Goal: Information Seeking & Learning: Learn about a topic

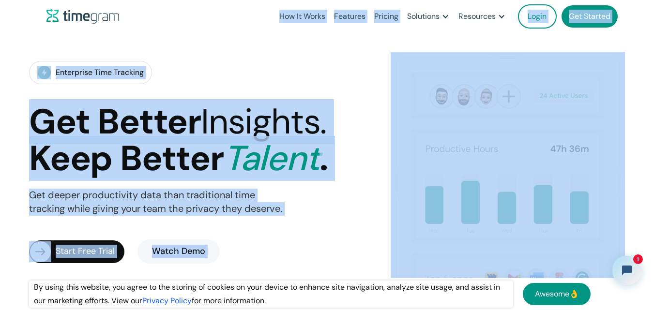
drag, startPoint x: 266, startPoint y: 13, endPoint x: 399, endPoint y: 61, distance: 141.1
click at [399, 61] on img at bounding box center [507, 188] width 234 height 272
click at [392, 47] on div "Enterprise Time Tracking Get Better Insights. Keep Better Talent . Get deeper p…" at bounding box center [327, 188] width 596 height 350
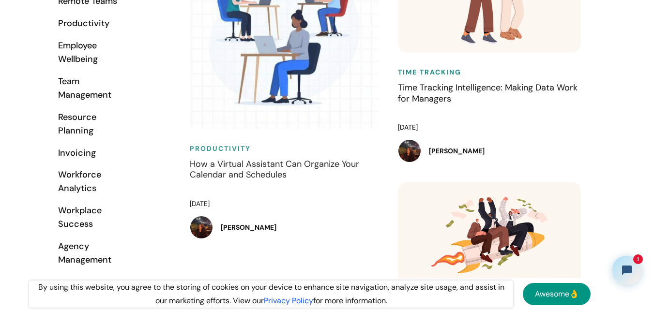
scroll to position [532, 0]
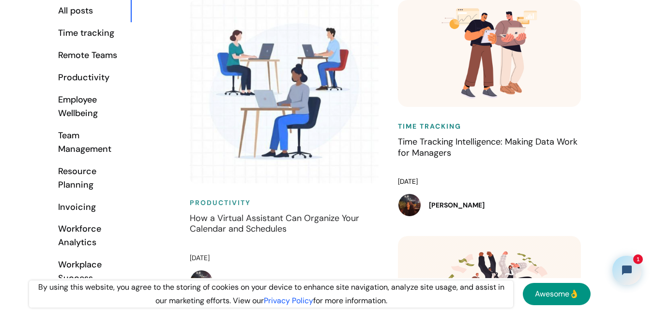
click at [219, 229] on h4 "How a Virtual Assistant Can Organize Your Calendar and Schedules" at bounding box center [284, 230] width 189 height 34
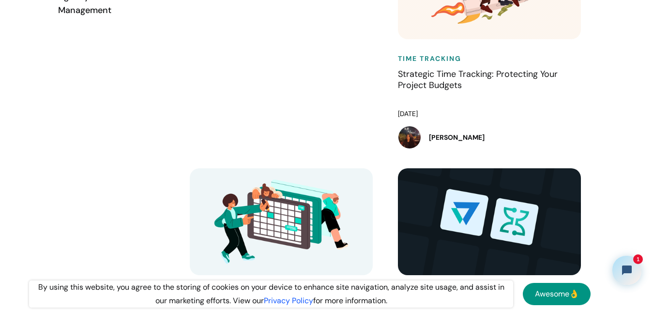
scroll to position [871, 0]
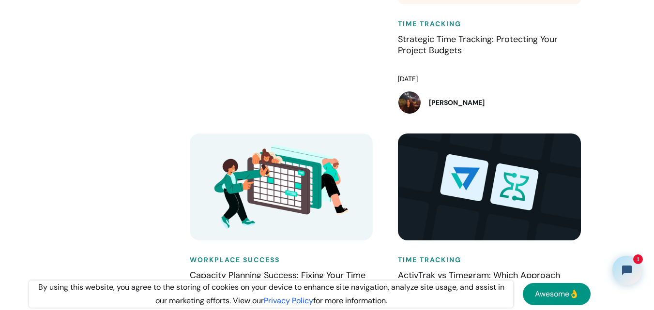
drag, startPoint x: 447, startPoint y: 60, endPoint x: 530, endPoint y: 108, distance: 95.6
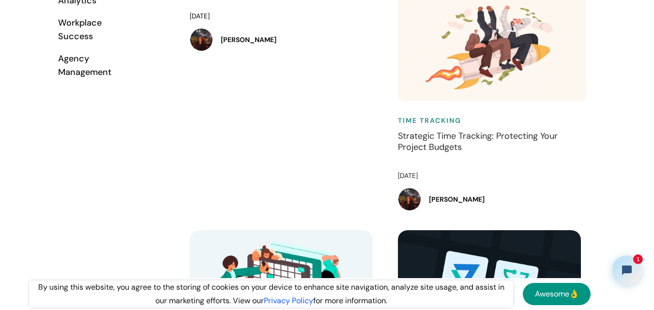
click at [450, 140] on h4 "Strategic Time Tracking: Protecting Your Project Budgets" at bounding box center [492, 148] width 189 height 34
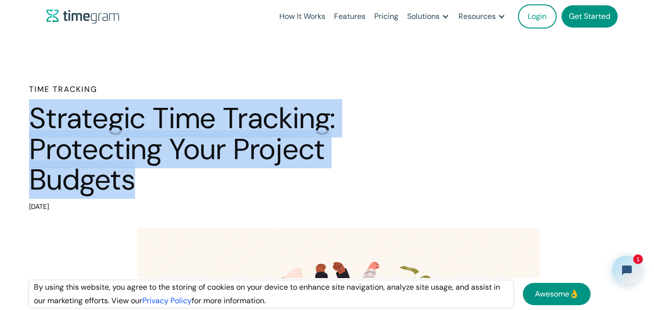
drag, startPoint x: 13, startPoint y: 105, endPoint x: 141, endPoint y: 192, distance: 154.8
click at [141, 192] on div "Time Tracking Strategic Time Tracking: Protecting Your Project Budgets February…" at bounding box center [327, 149] width 654 height 130
copy h1 "Strategic Time Tracking: Protecting Your Project Budgets"
click at [435, 164] on h1 "Strategic Time Tracking: Protecting Your Project Budgets" at bounding box center [232, 149] width 406 height 92
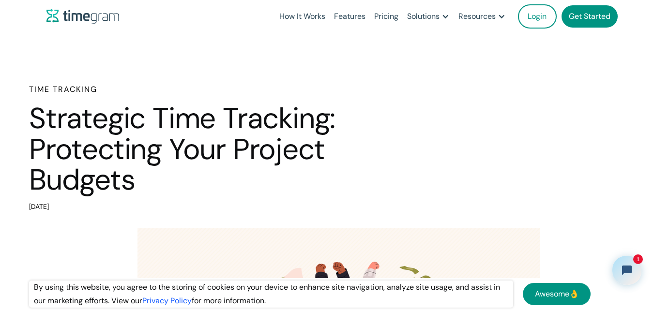
drag, startPoint x: 94, startPoint y: 210, endPoint x: 0, endPoint y: 72, distance: 167.2
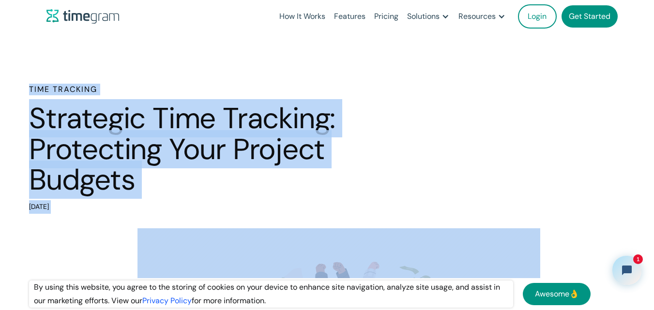
drag, startPoint x: 0, startPoint y: 72, endPoint x: 105, endPoint y: 208, distance: 172.1
click at [105, 208] on div "[DATE]" at bounding box center [232, 207] width 406 height 14
drag, startPoint x: 105, startPoint y: 208, endPoint x: 21, endPoint y: 91, distance: 144.1
click at [21, 91] on div "Time Tracking Strategic Time Tracking: Protecting Your Project Budgets February…" at bounding box center [327, 149] width 654 height 130
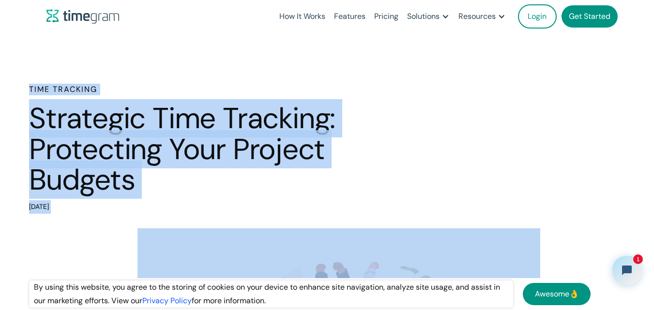
click at [21, 91] on div "Time Tracking Strategic Time Tracking: Protecting Your Project Budgets February…" at bounding box center [327, 149] width 654 height 130
drag, startPoint x: 21, startPoint y: 91, endPoint x: 97, endPoint y: 208, distance: 139.2
click at [97, 208] on div "Time Tracking Strategic Time Tracking: Protecting Your Project Budgets February…" at bounding box center [327, 149] width 654 height 130
click at [97, 208] on div "[DATE]" at bounding box center [232, 207] width 406 height 14
drag, startPoint x: 97, startPoint y: 208, endPoint x: 24, endPoint y: 84, distance: 144.2
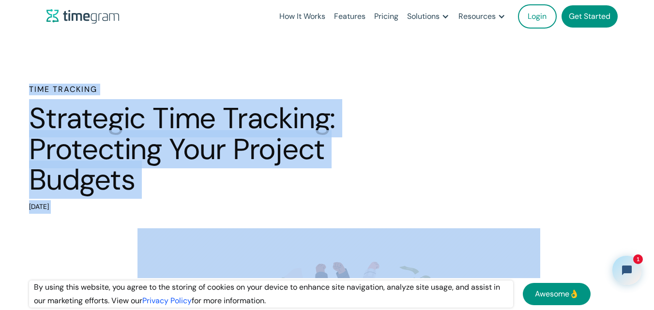
click at [24, 84] on div "Time Tracking Strategic Time Tracking: Protecting Your Project Budgets February…" at bounding box center [327, 149] width 654 height 130
drag, startPoint x: 24, startPoint y: 84, endPoint x: 100, endPoint y: 207, distance: 144.9
click at [100, 207] on div "Time Tracking Strategic Time Tracking: Protecting Your Project Budgets February…" at bounding box center [327, 149] width 654 height 130
click at [100, 207] on div "[DATE]" at bounding box center [232, 207] width 406 height 14
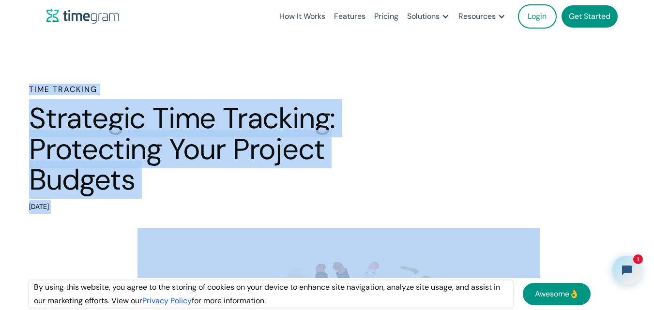
drag, startPoint x: 100, startPoint y: 207, endPoint x: 5, endPoint y: 64, distance: 171.5
drag, startPoint x: 5, startPoint y: 64, endPoint x: 124, endPoint y: 199, distance: 180.0
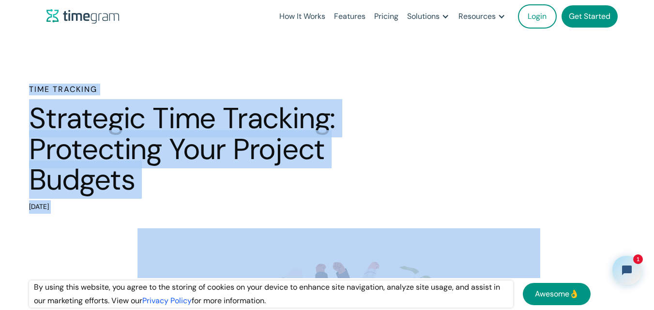
click at [124, 199] on div "Time Tracking Strategic Time Tracking: Protecting Your Project Budgets February…" at bounding box center [232, 149] width 406 height 130
drag, startPoint x: 103, startPoint y: 206, endPoint x: 16, endPoint y: 64, distance: 166.8
drag, startPoint x: 16, startPoint y: 64, endPoint x: 96, endPoint y: 203, distance: 160.4
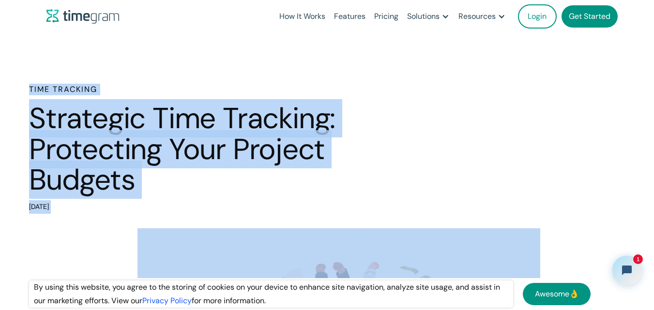
click at [96, 203] on div "[DATE]" at bounding box center [232, 207] width 406 height 14
drag, startPoint x: 96, startPoint y: 203, endPoint x: 0, endPoint y: 61, distance: 171.4
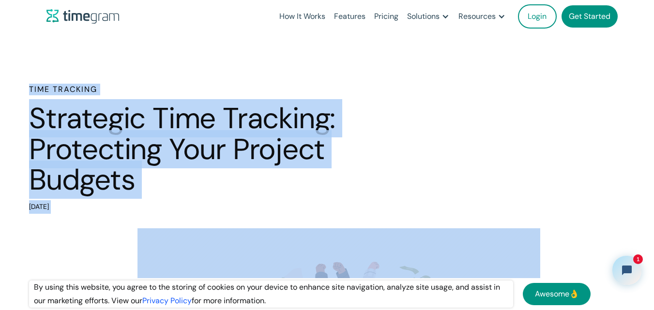
drag, startPoint x: 0, startPoint y: 61, endPoint x: 105, endPoint y: 204, distance: 176.9
click at [105, 204] on div "[DATE]" at bounding box center [232, 207] width 406 height 14
drag, startPoint x: 105, startPoint y: 204, endPoint x: 3, endPoint y: 85, distance: 156.2
click at [3, 85] on div "Time Tracking Strategic Time Tracking: Protecting Your Project Budgets February…" at bounding box center [327, 149] width 654 height 130
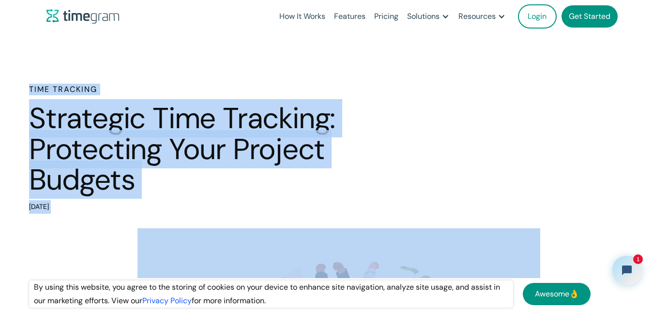
click at [3, 85] on div "Time Tracking Strategic Time Tracking: Protecting Your Project Budgets February…" at bounding box center [327, 149] width 654 height 130
drag, startPoint x: 3, startPoint y: 85, endPoint x: 97, endPoint y: 221, distance: 165.2
click at [102, 201] on div "[DATE]" at bounding box center [232, 207] width 406 height 14
drag, startPoint x: 89, startPoint y: 207, endPoint x: 20, endPoint y: 93, distance: 132.2
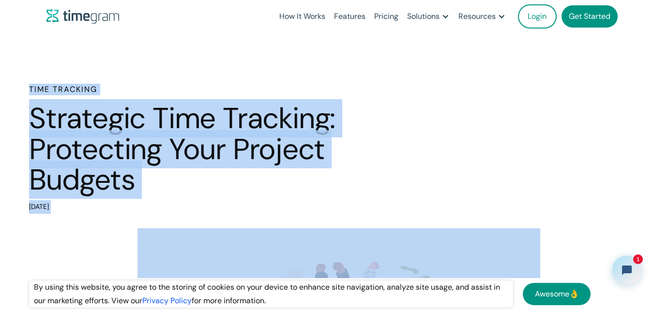
click at [20, 93] on div "Time Tracking Strategic Time Tracking: Protecting Your Project Budgets February…" at bounding box center [327, 149] width 654 height 130
drag, startPoint x: 20, startPoint y: 93, endPoint x: 83, endPoint y: 209, distance: 131.6
click at [83, 209] on div "Time Tracking Strategic Time Tracking: Protecting Your Project Budgets February…" at bounding box center [327, 149] width 654 height 130
click at [83, 209] on div "[DATE]" at bounding box center [232, 207] width 406 height 14
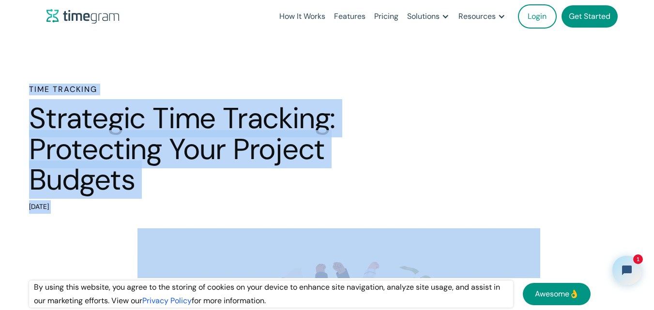
drag, startPoint x: 83, startPoint y: 209, endPoint x: 19, endPoint y: 85, distance: 139.8
click at [19, 85] on div "Time Tracking Strategic Time Tracking: Protecting Your Project Budgets February…" at bounding box center [327, 149] width 654 height 130
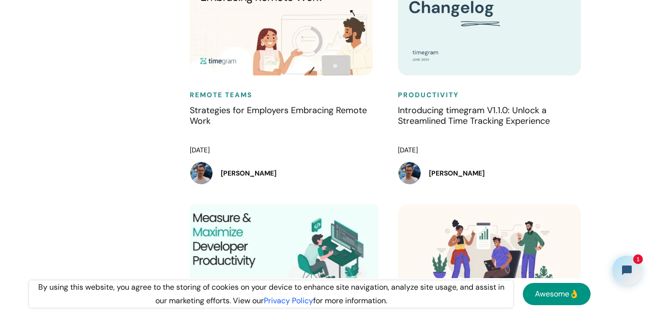
scroll to position [1742, 0]
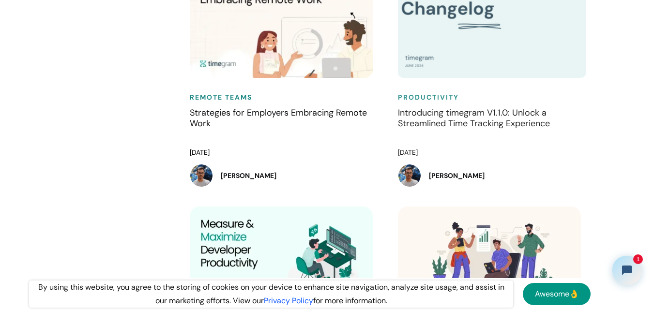
click at [433, 131] on h4 "Introducing timegram V1.1.0: Unlock a Streamlined Time Tracking Experience" at bounding box center [492, 124] width 189 height 34
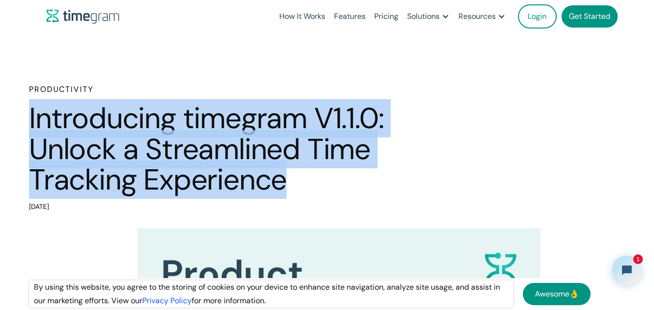
drag, startPoint x: 206, startPoint y: 162, endPoint x: 14, endPoint y: 106, distance: 199.5
click at [14, 106] on div "Productivity Introducing timegram V1.1.0: Unlock a Streamlined Time Tracking Ex…" at bounding box center [327, 149] width 654 height 130
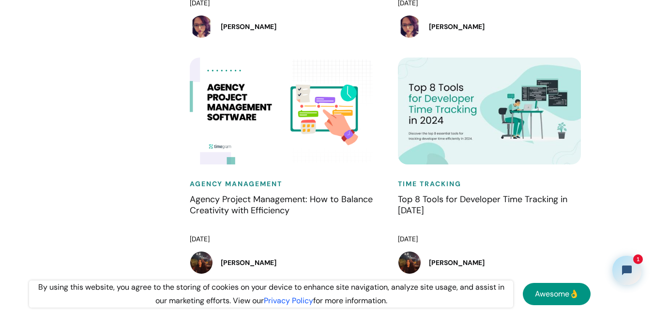
scroll to position [2129, 0]
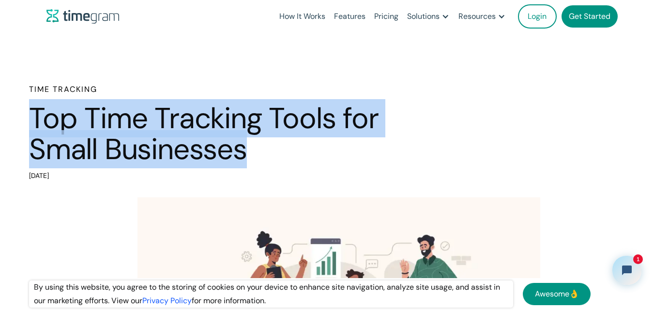
drag, startPoint x: 103, startPoint y: 122, endPoint x: 277, endPoint y: 150, distance: 175.9
click at [277, 150] on div "Time Tracking Top Time Tracking Tools for Small Businesses [DATE]" at bounding box center [327, 133] width 654 height 99
copy h1 "Top Time Tracking Tools for Small Businesses"
